Goal: Obtain resource: Download file/media

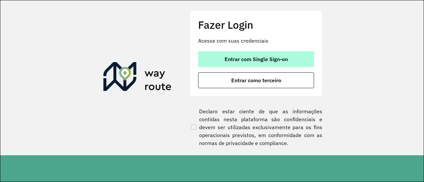
click at [256, 62] on span "Entrar com Single Sign-on" at bounding box center [255, 59] width 63 height 5
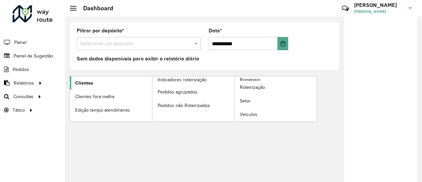
click at [113, 83] on link "Clientes" at bounding box center [111, 82] width 82 height 13
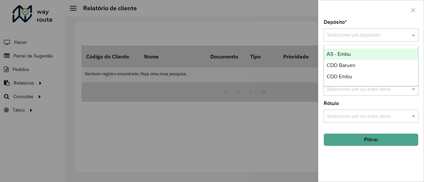
click at [358, 34] on input "text" at bounding box center [364, 35] width 75 height 8
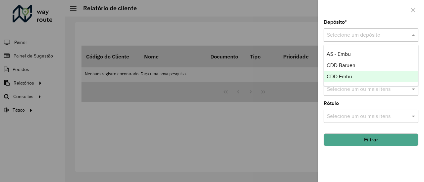
click at [339, 77] on span "CDD Embu" at bounding box center [338, 77] width 25 height 6
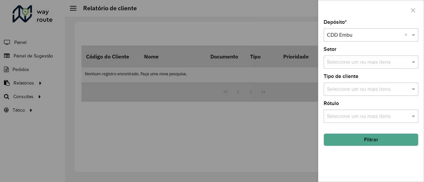
click at [366, 48] on div "Setor Selecione um ou mais itens" at bounding box center [371, 58] width 95 height 22
click at [370, 140] on button "Filtrar" at bounding box center [371, 140] width 95 height 13
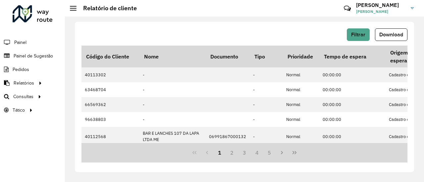
click at [272, 23] on div "Filtrar Download Código do Cliente Nome Documento Tipo Prioridade Tempo de espe…" at bounding box center [244, 97] width 339 height 151
click at [391, 33] on span "Download" at bounding box center [391, 35] width 24 height 6
